Goal: Task Accomplishment & Management: Complete application form

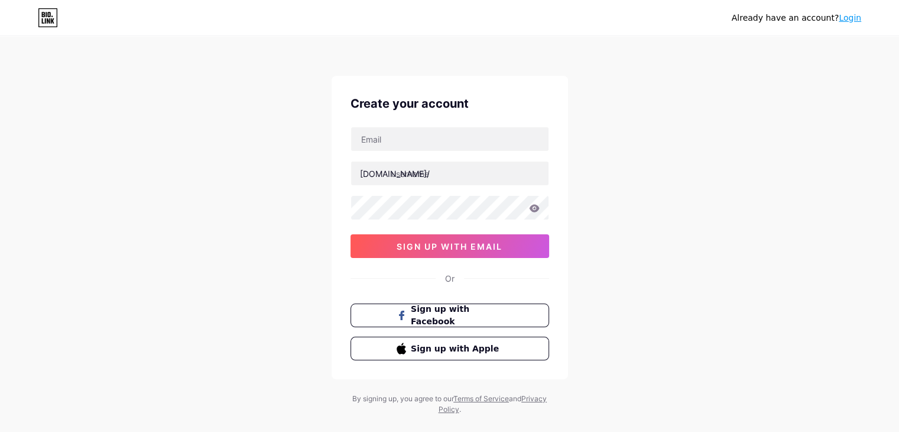
click at [848, 15] on link "Login" at bounding box center [850, 17] width 22 height 9
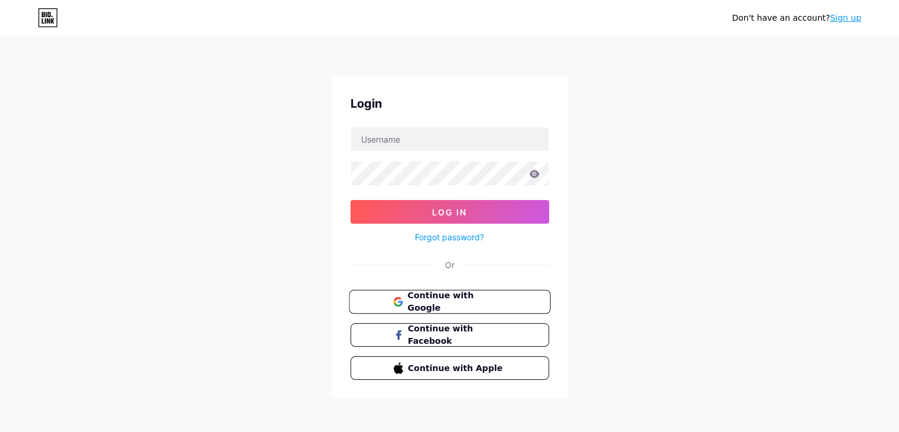
click at [452, 296] on span "Continue with Google" at bounding box center [456, 301] width 99 height 25
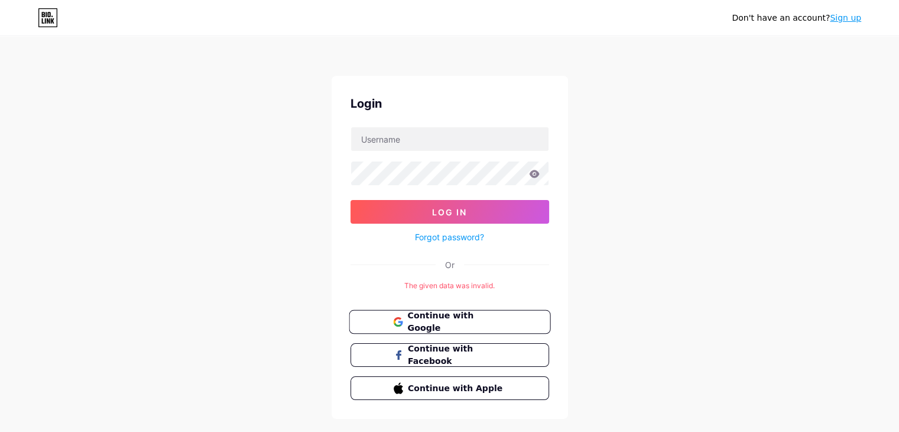
click at [474, 318] on span "Continue with Google" at bounding box center [456, 321] width 99 height 25
